Goal: Information Seeking & Learning: Learn about a topic

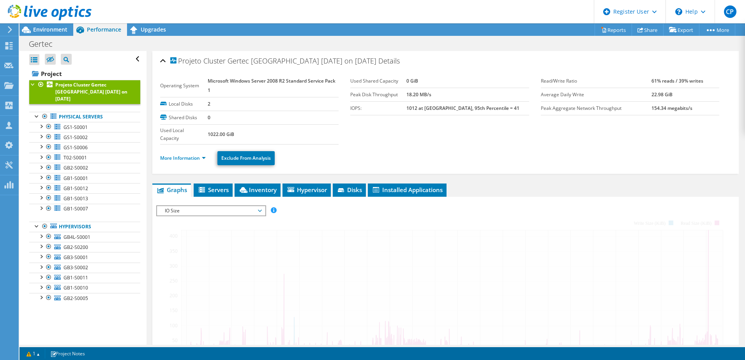
scroll to position [4, 0]
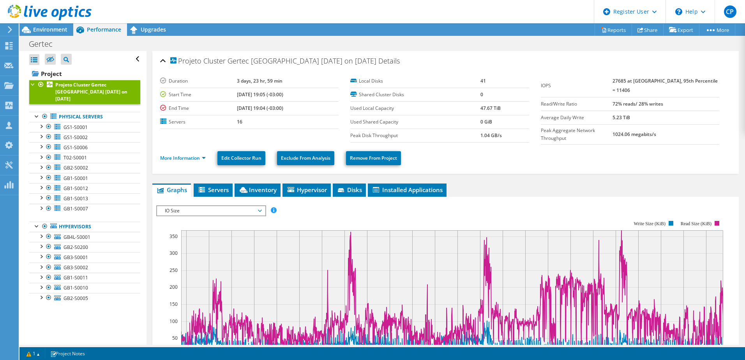
click at [62, 86] on b "Projeto Cluster Gertec [GEOGRAPHIC_DATA] [DATE] on [DATE]" at bounding box center [91, 91] width 72 height 21
drag, startPoint x: 625, startPoint y: 121, endPoint x: 668, endPoint y: 119, distance: 42.9
click at [668, 124] on td "1024.06 megabits/s" at bounding box center [665, 134] width 107 height 20
drag, startPoint x: 668, startPoint y: 119, endPoint x: 700, endPoint y: 75, distance: 54.6
click at [700, 75] on tr "IOPS 27685 at [GEOGRAPHIC_DATA], 95th Percentile = 11406" at bounding box center [630, 85] width 178 height 23
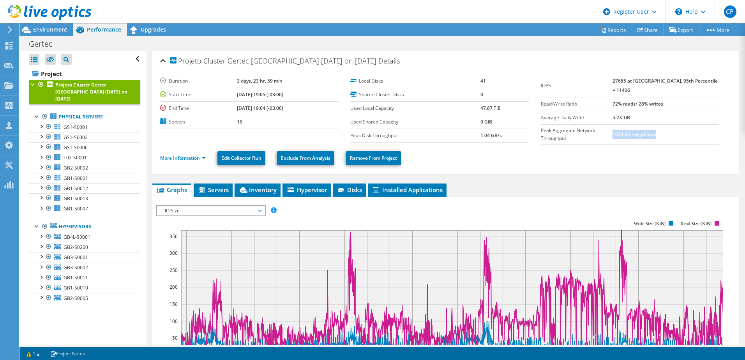
drag, startPoint x: 622, startPoint y: 94, endPoint x: 676, endPoint y: 94, distance: 54.1
click at [676, 97] on tr "Read/Write Ratio 72% reads/ 28% writes" at bounding box center [630, 104] width 178 height 14
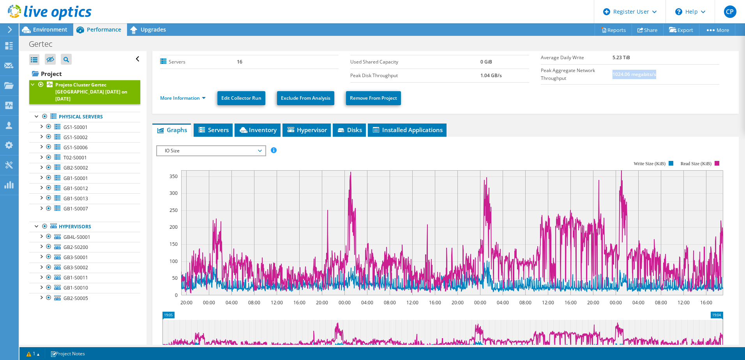
scroll to position [78, 0]
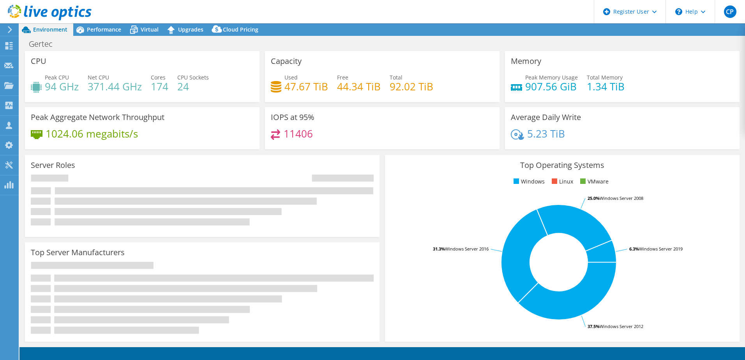
select select "USD"
